Goal: Check status: Check status

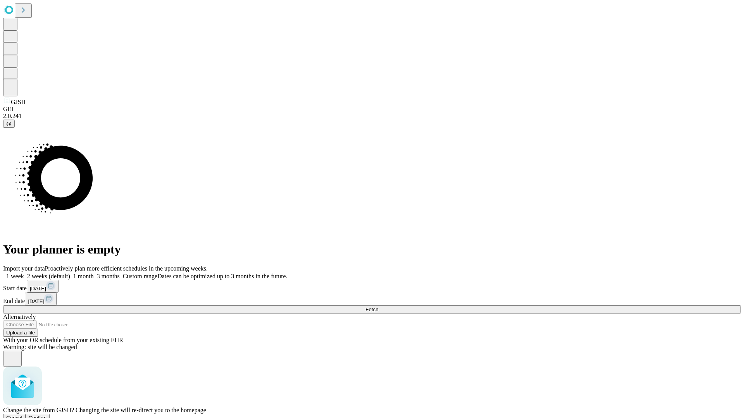
click at [47, 415] on span "Confirm" at bounding box center [38, 418] width 18 height 6
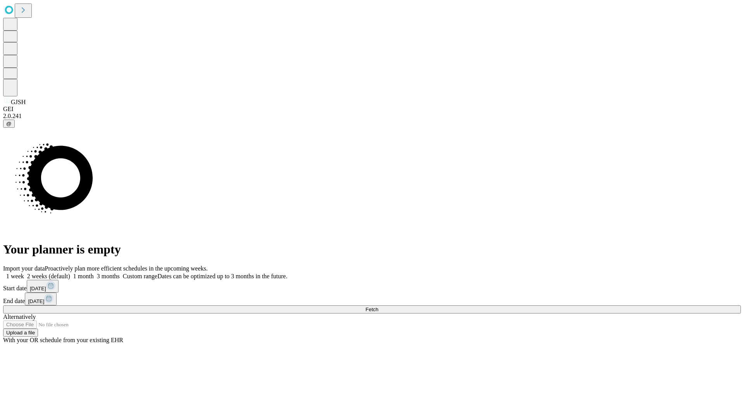
click at [94, 273] on label "1 month" at bounding box center [82, 276] width 24 height 7
click at [378, 307] on span "Fetch" at bounding box center [371, 310] width 13 height 6
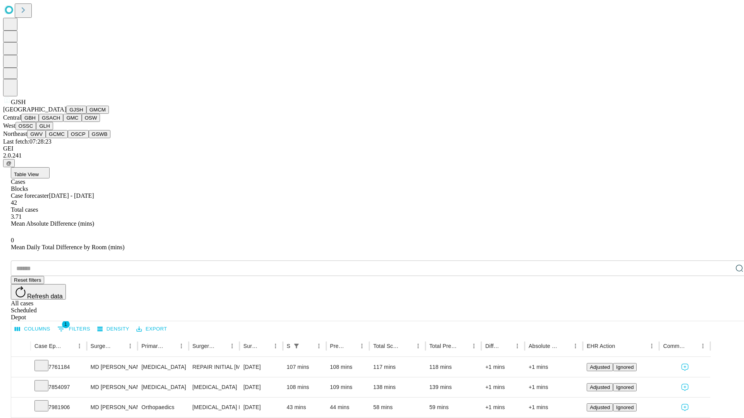
click at [86, 114] on button "GMCM" at bounding box center [97, 110] width 22 height 8
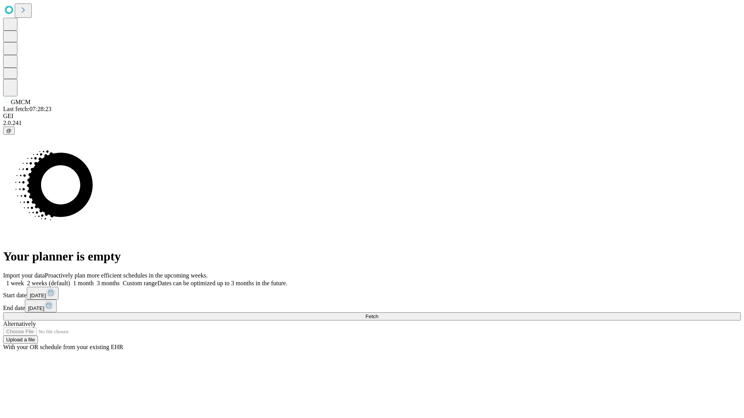
click at [94, 280] on label "1 month" at bounding box center [82, 283] width 24 height 7
click at [378, 314] on span "Fetch" at bounding box center [371, 317] width 13 height 6
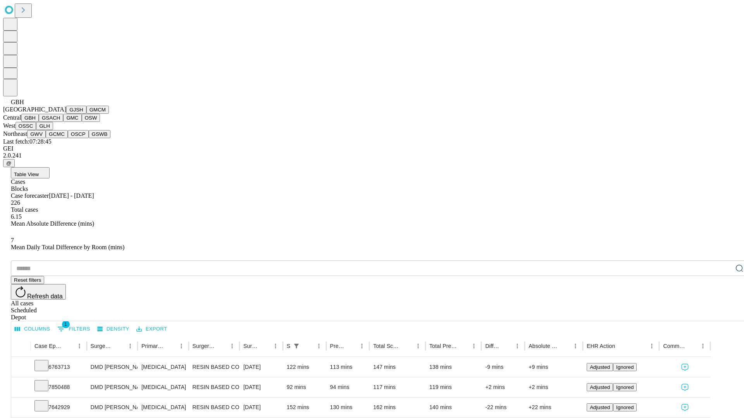
click at [60, 122] on button "GSACH" at bounding box center [51, 118] width 24 height 8
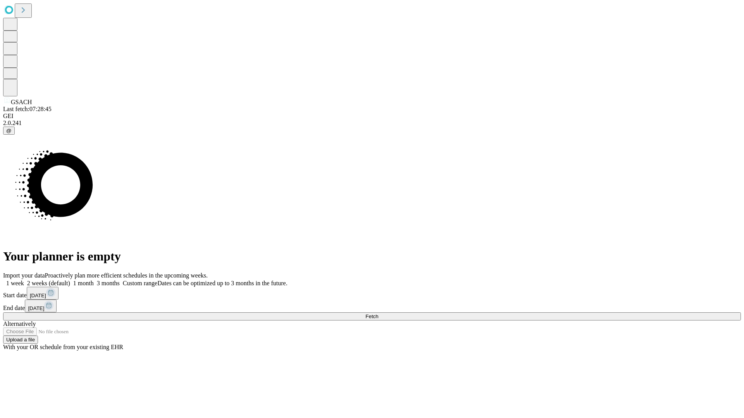
click at [94, 280] on label "1 month" at bounding box center [82, 283] width 24 height 7
click at [378, 314] on span "Fetch" at bounding box center [371, 317] width 13 height 6
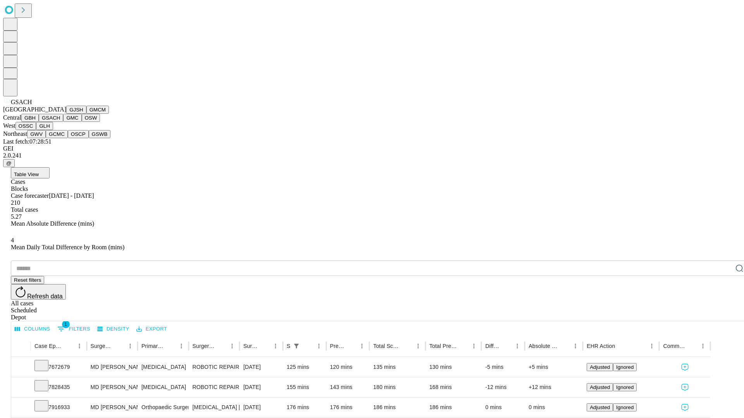
click at [63, 122] on button "GMC" at bounding box center [72, 118] width 18 height 8
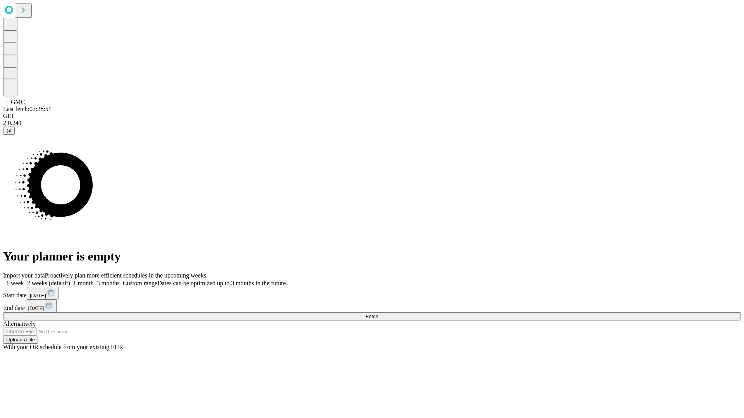
click at [94, 280] on label "1 month" at bounding box center [82, 283] width 24 height 7
click at [378, 314] on span "Fetch" at bounding box center [371, 317] width 13 height 6
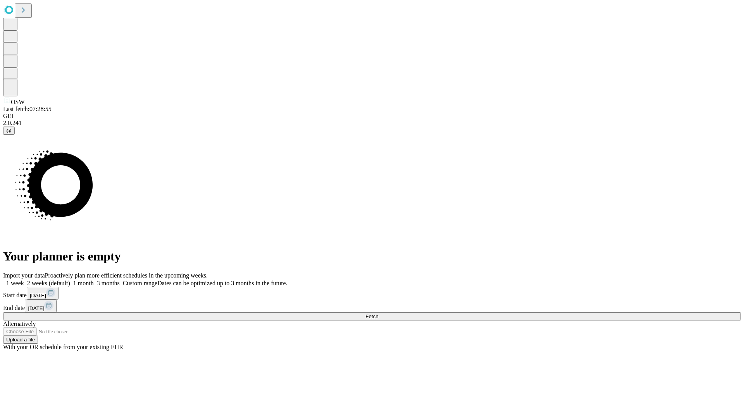
click at [94, 280] on label "1 month" at bounding box center [82, 283] width 24 height 7
click at [378, 314] on span "Fetch" at bounding box center [371, 317] width 13 height 6
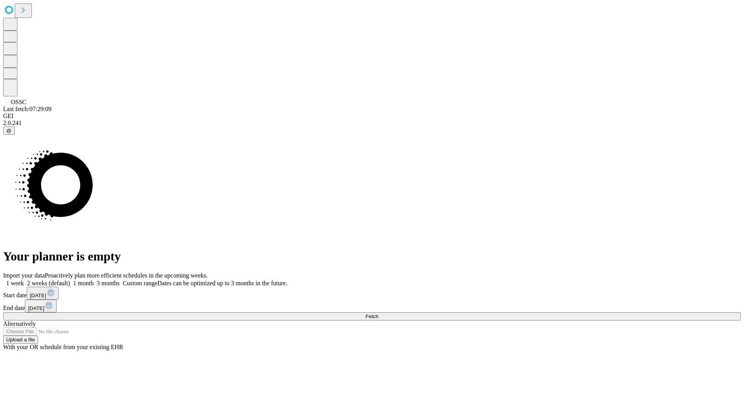
click at [94, 280] on label "1 month" at bounding box center [82, 283] width 24 height 7
click at [378, 314] on span "Fetch" at bounding box center [371, 317] width 13 height 6
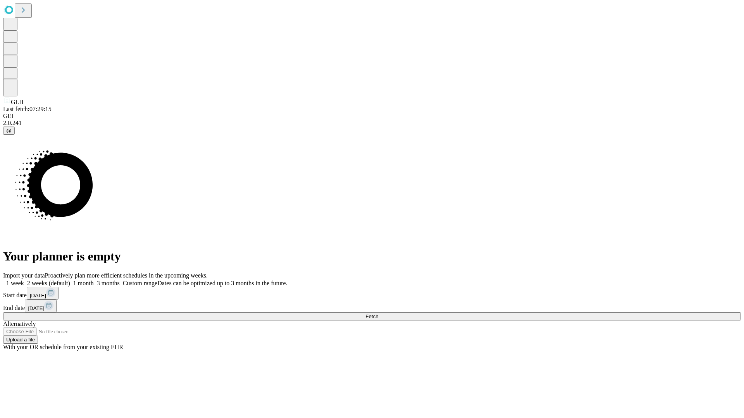
click at [94, 280] on label "1 month" at bounding box center [82, 283] width 24 height 7
click at [378, 314] on span "Fetch" at bounding box center [371, 317] width 13 height 6
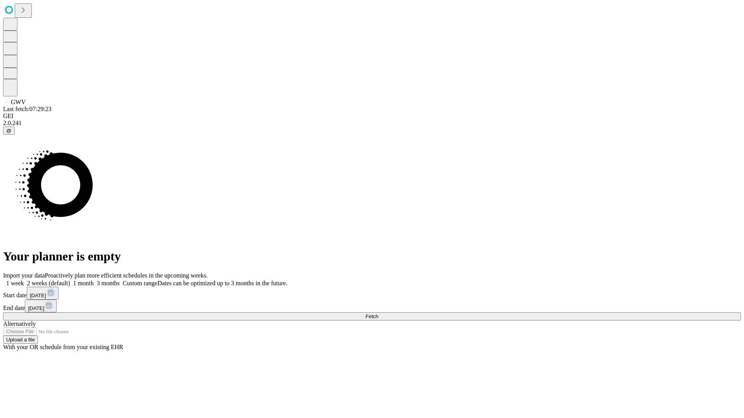
click at [94, 280] on label "1 month" at bounding box center [82, 283] width 24 height 7
click at [378, 314] on span "Fetch" at bounding box center [371, 317] width 13 height 6
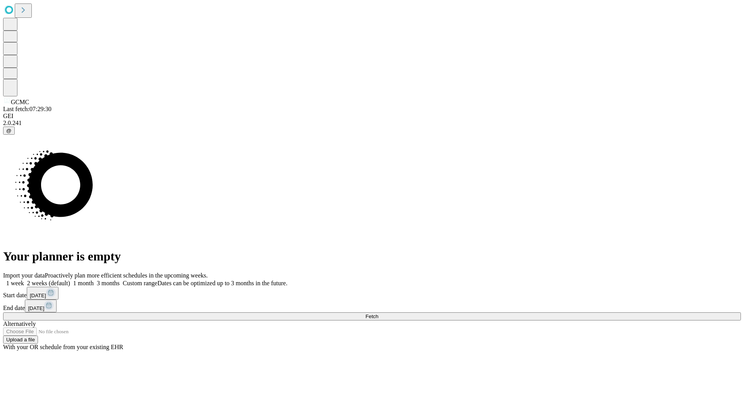
click at [94, 280] on label "1 month" at bounding box center [82, 283] width 24 height 7
click at [378, 314] on span "Fetch" at bounding box center [371, 317] width 13 height 6
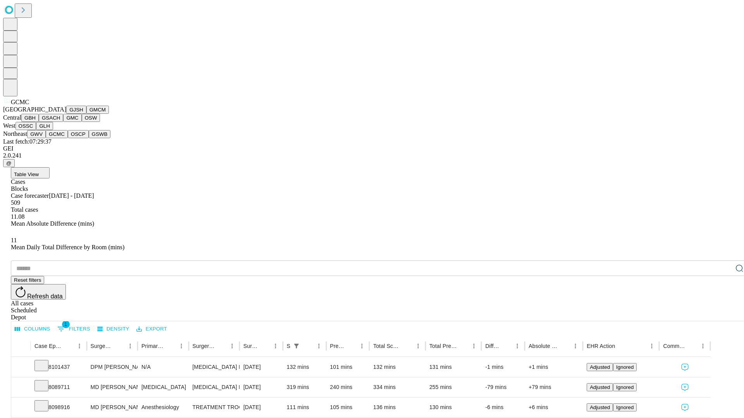
click at [68, 138] on button "OSCP" at bounding box center [78, 134] width 21 height 8
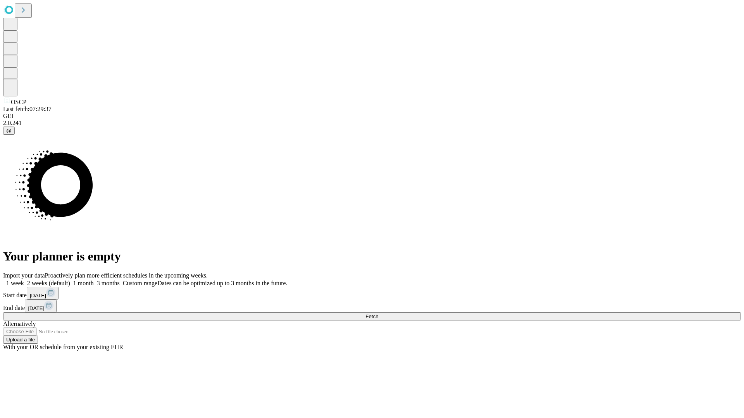
click at [378, 314] on span "Fetch" at bounding box center [371, 317] width 13 height 6
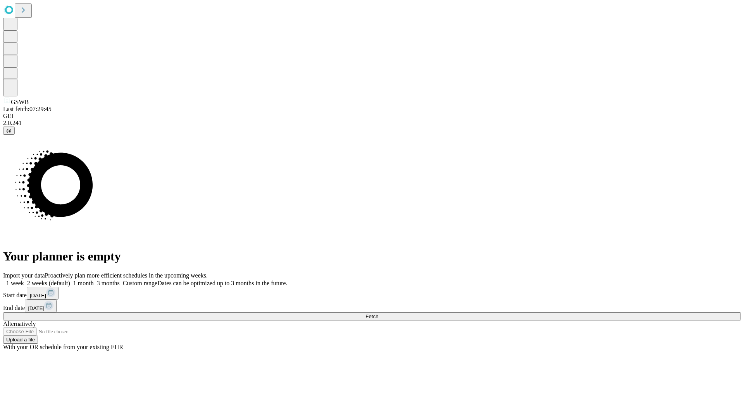
click at [94, 280] on label "1 month" at bounding box center [82, 283] width 24 height 7
click at [378, 314] on span "Fetch" at bounding box center [371, 317] width 13 height 6
